Goal: Task Accomplishment & Management: Use online tool/utility

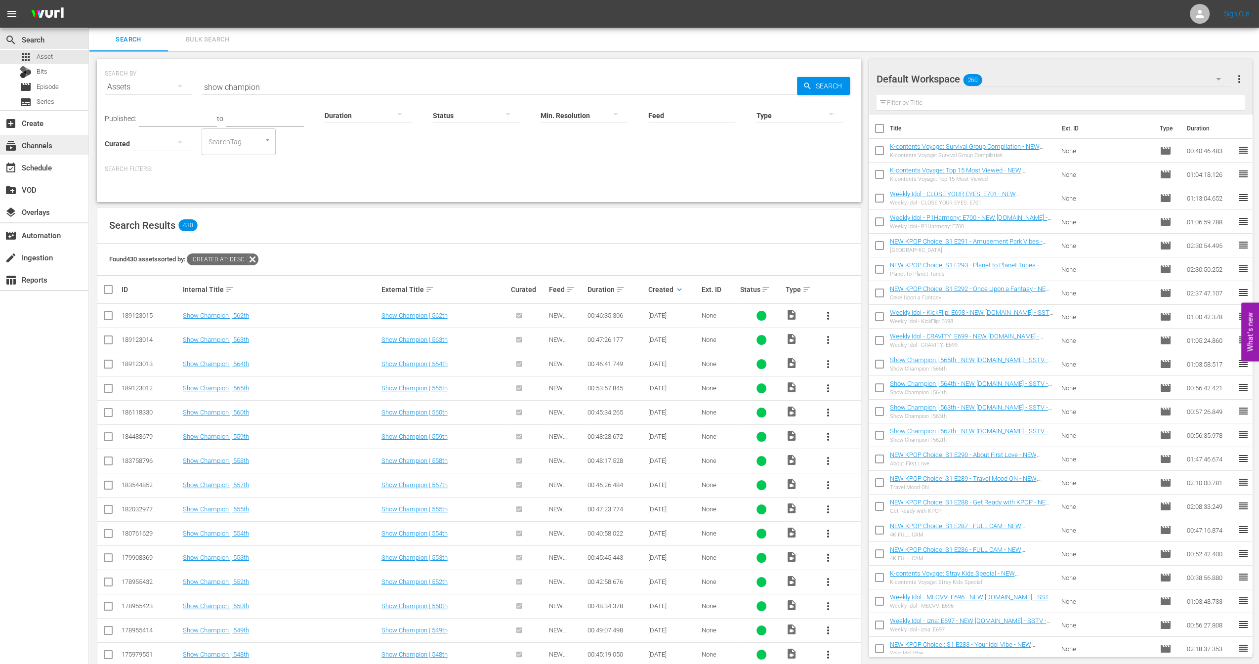
click at [38, 153] on div "subscriptions Channels" at bounding box center [44, 145] width 88 height 20
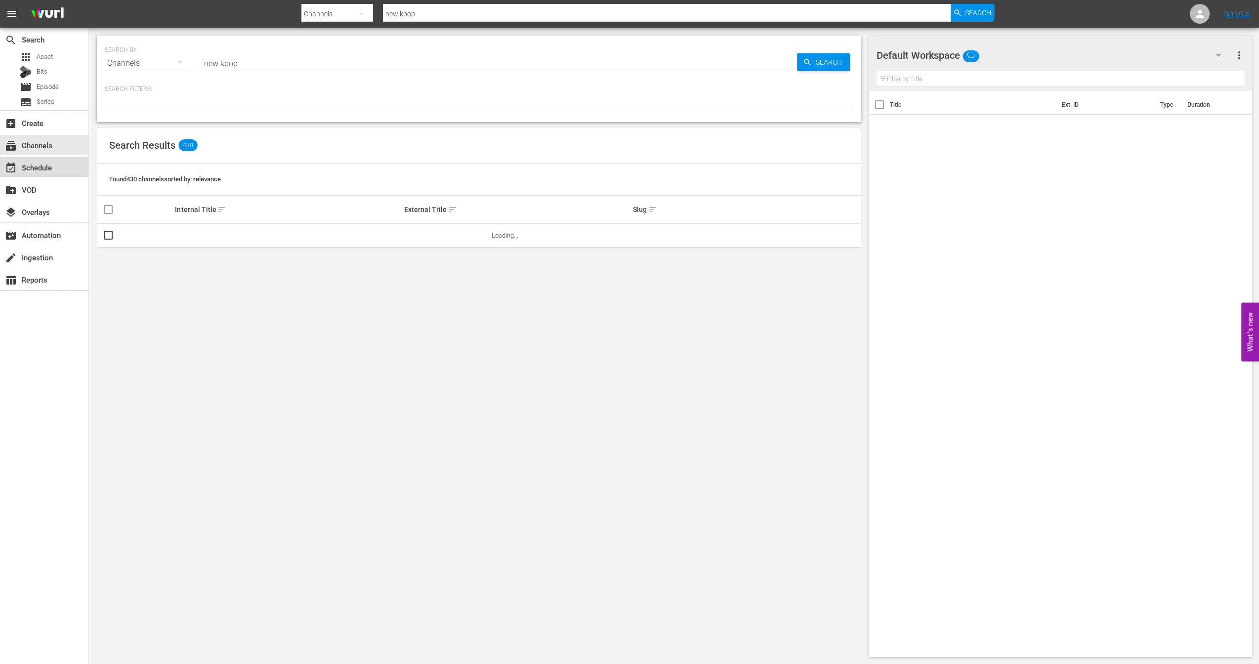
click at [39, 162] on div "event_available Schedule" at bounding box center [27, 166] width 55 height 9
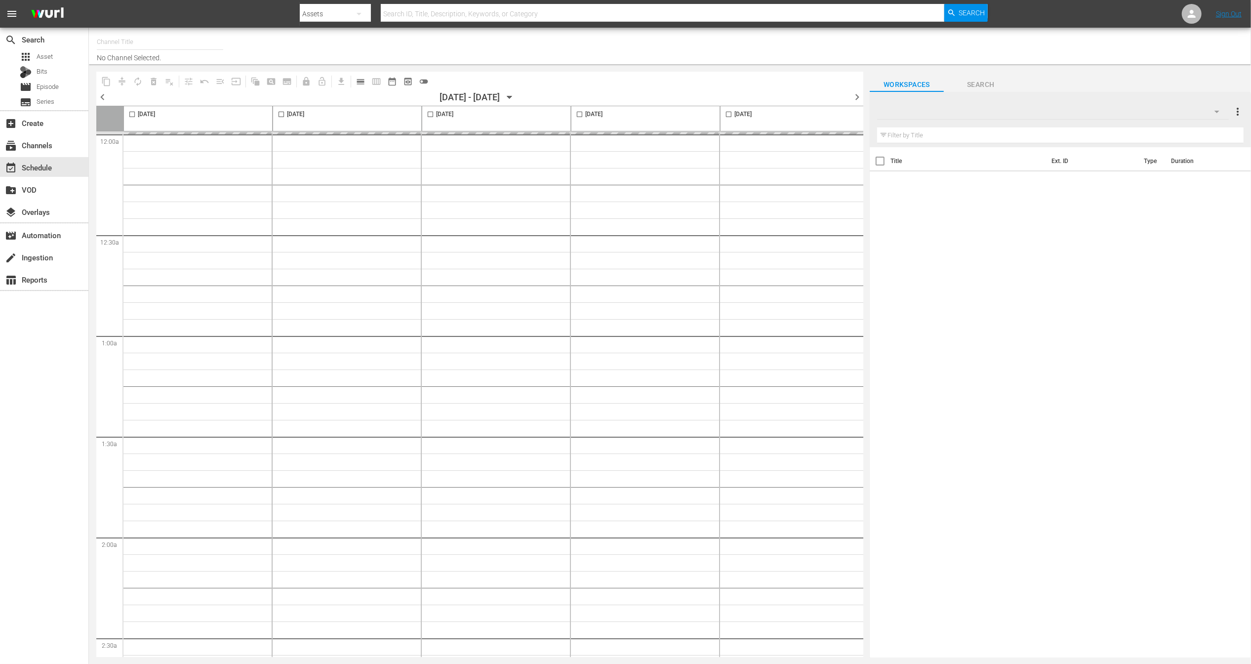
type input "NEW KPOP (617)"
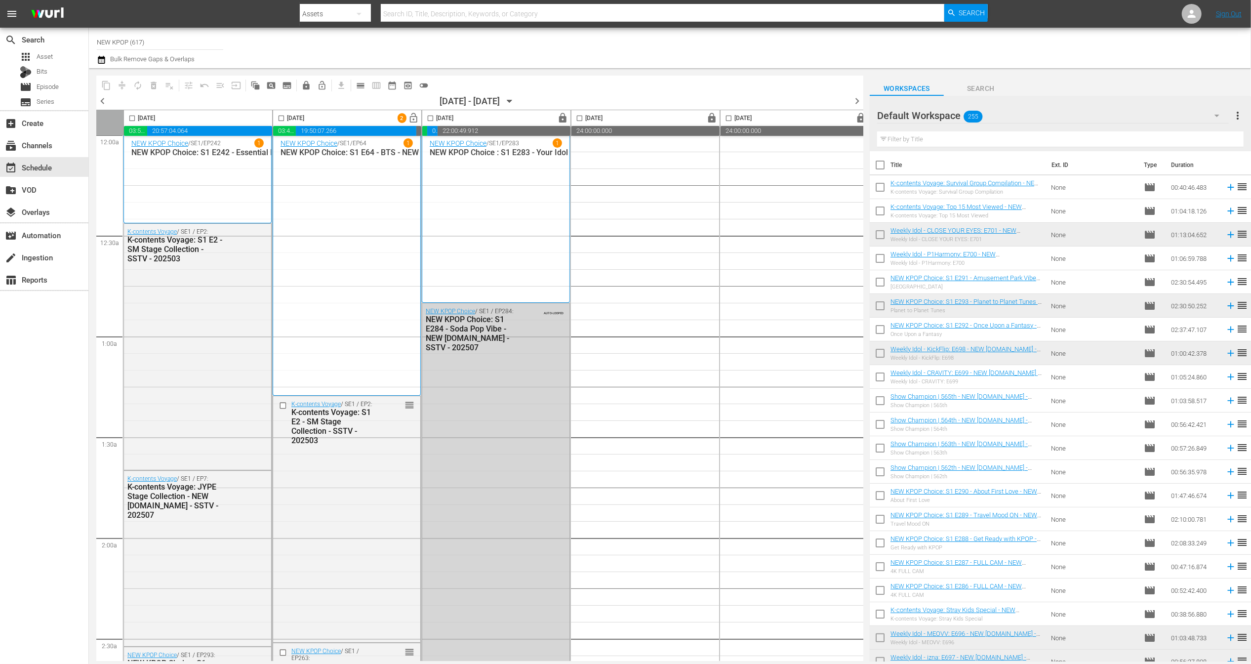
scroll to position [302, 0]
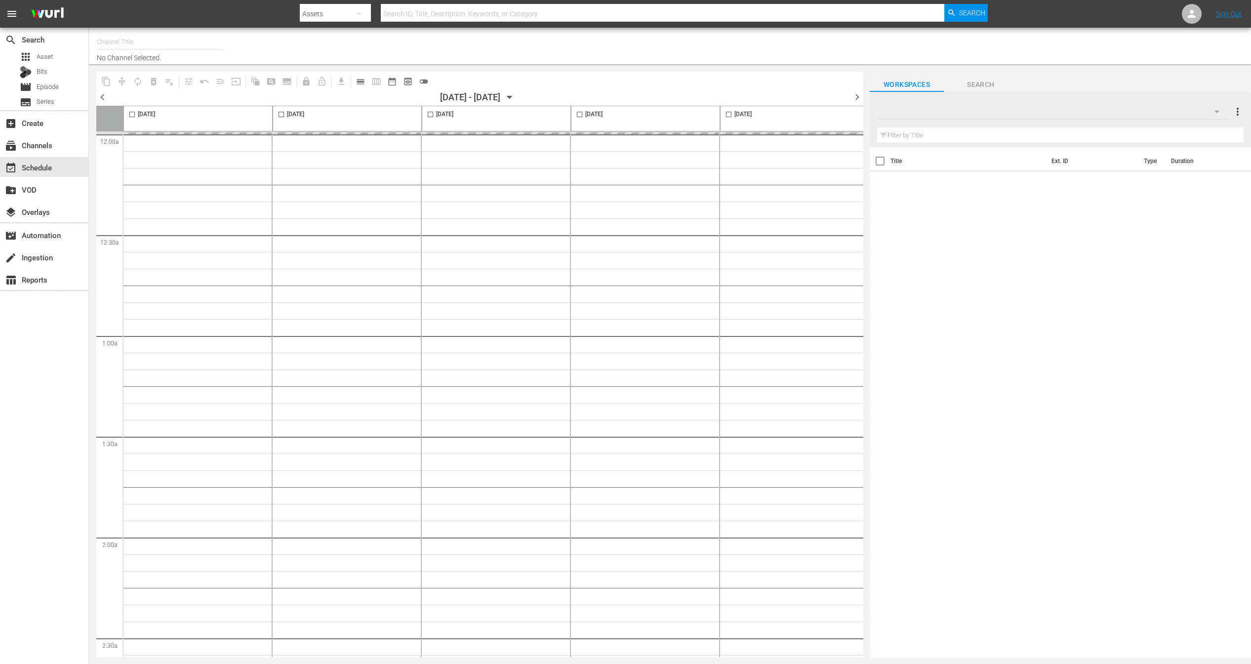
type input "NEW KPOP (617)"
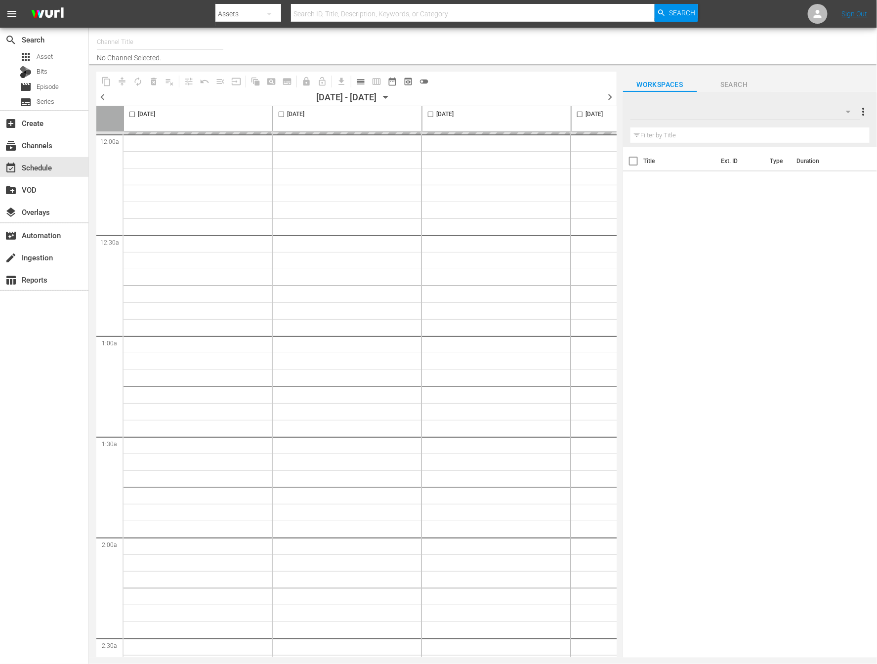
type input "NEW KPOP (617)"
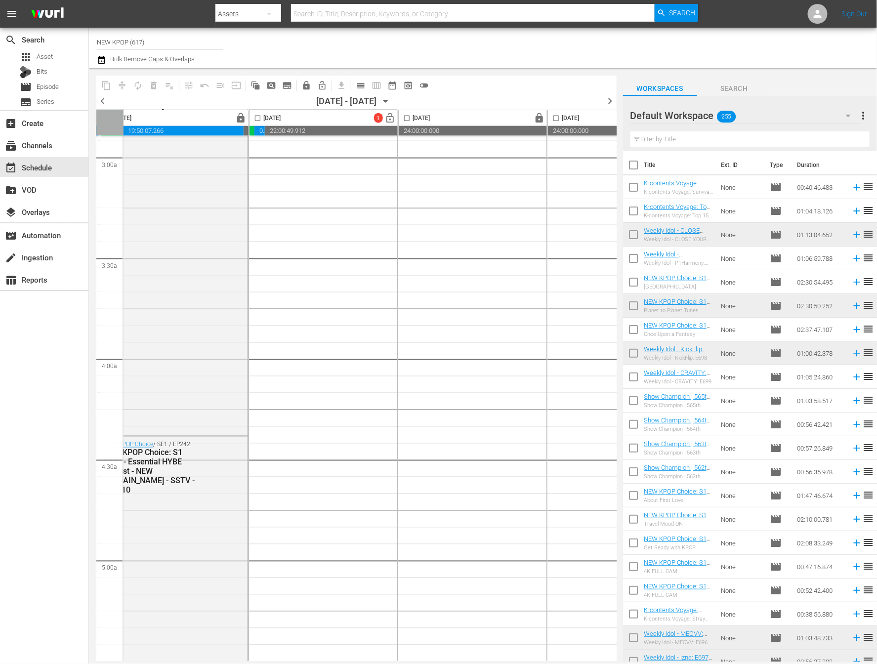
scroll to position [0, 173]
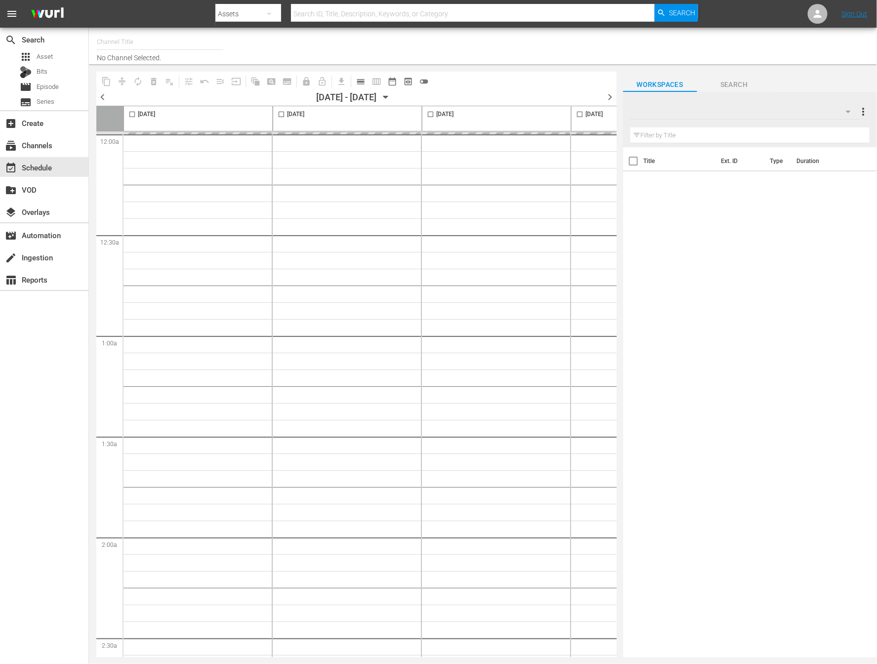
type input "NEW KPOP (617)"
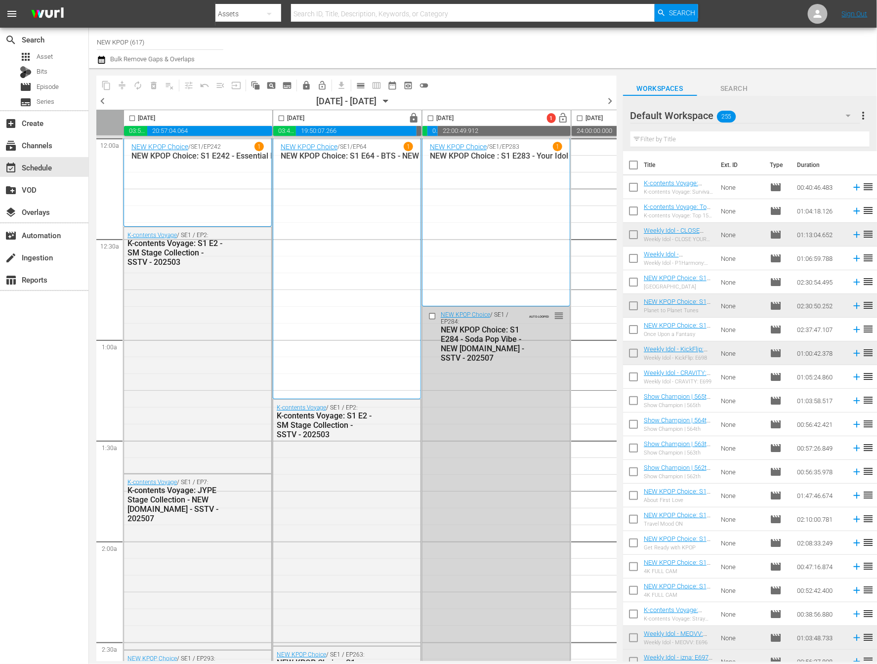
click at [458, 56] on div "Channel Title NEW KPOP (617) Bulk Remove Gaps & Overlaps" at bounding box center [307, 48] width 421 height 36
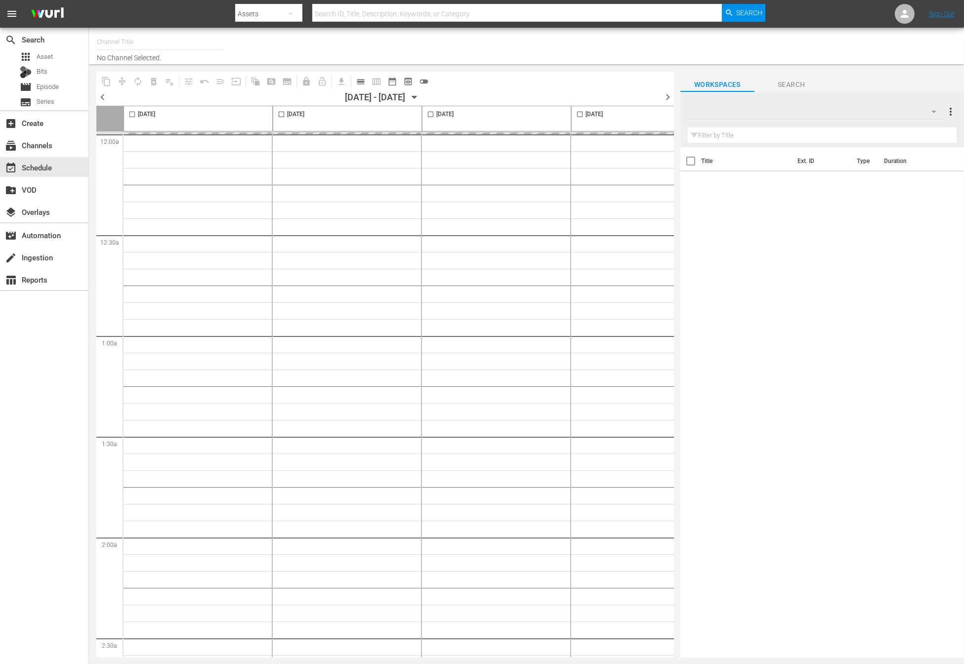
type input "NEW KPOP (617)"
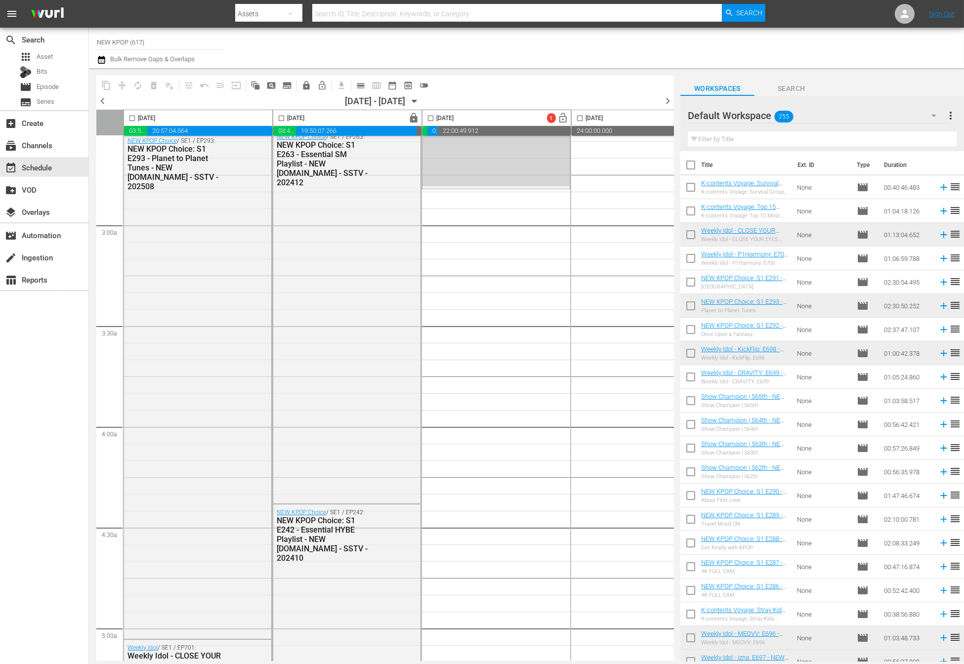
scroll to position [842, 0]
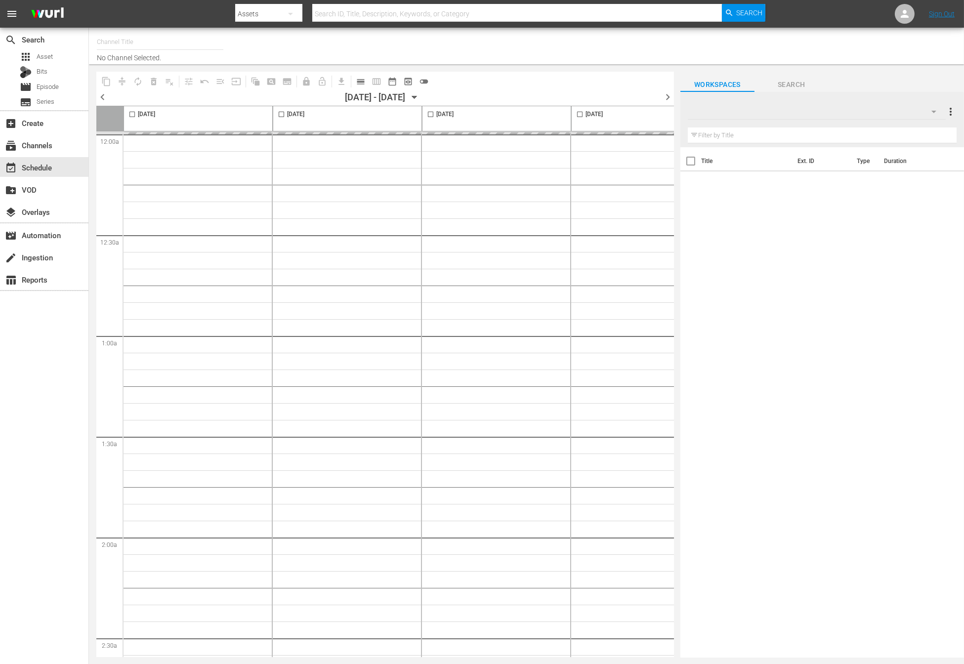
type input "NEW KPOP (617)"
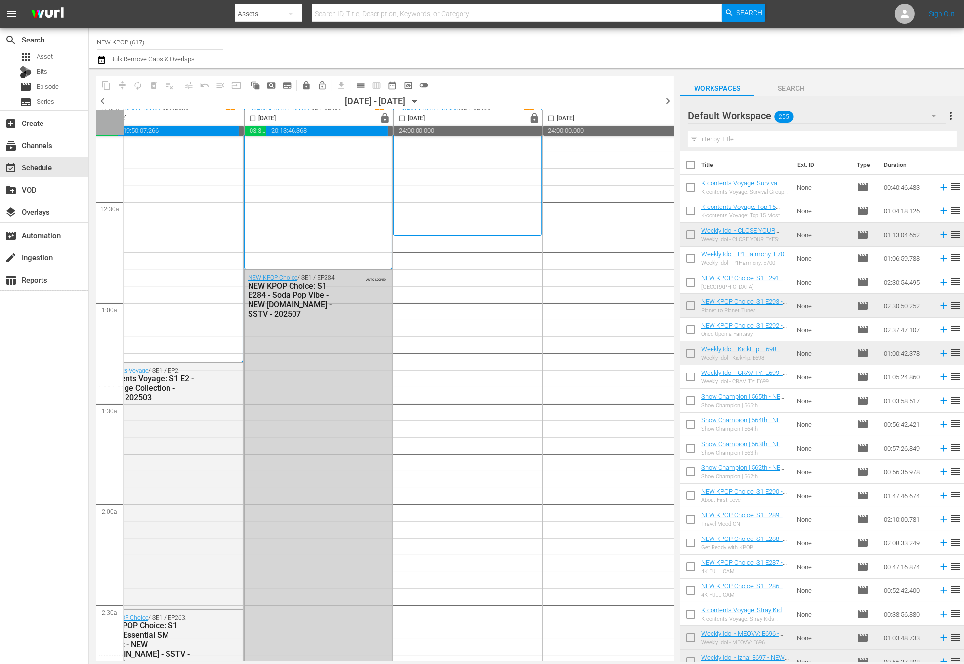
scroll to position [0, 178]
